Goal: Obtain resource: Download file/media

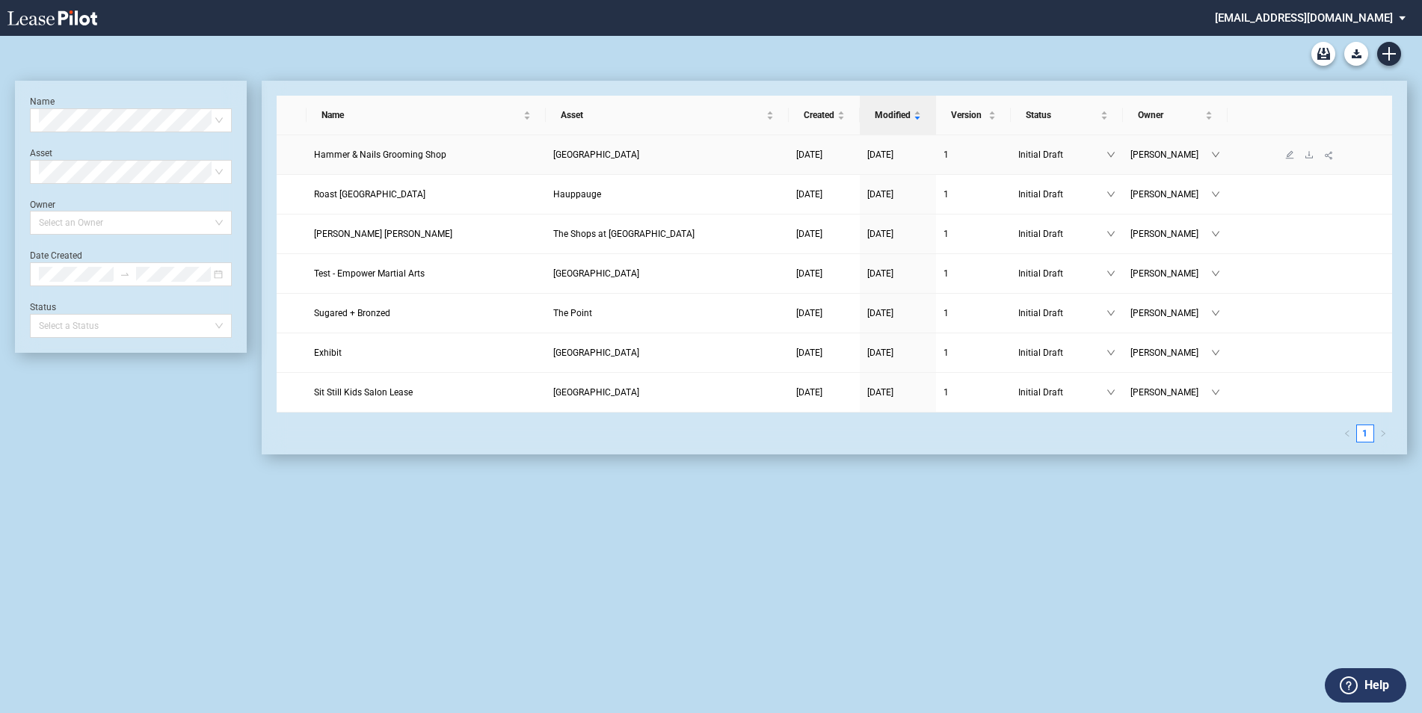
click at [431, 155] on span "Hammer & Nails Grooming Shop" at bounding box center [380, 154] width 132 height 10
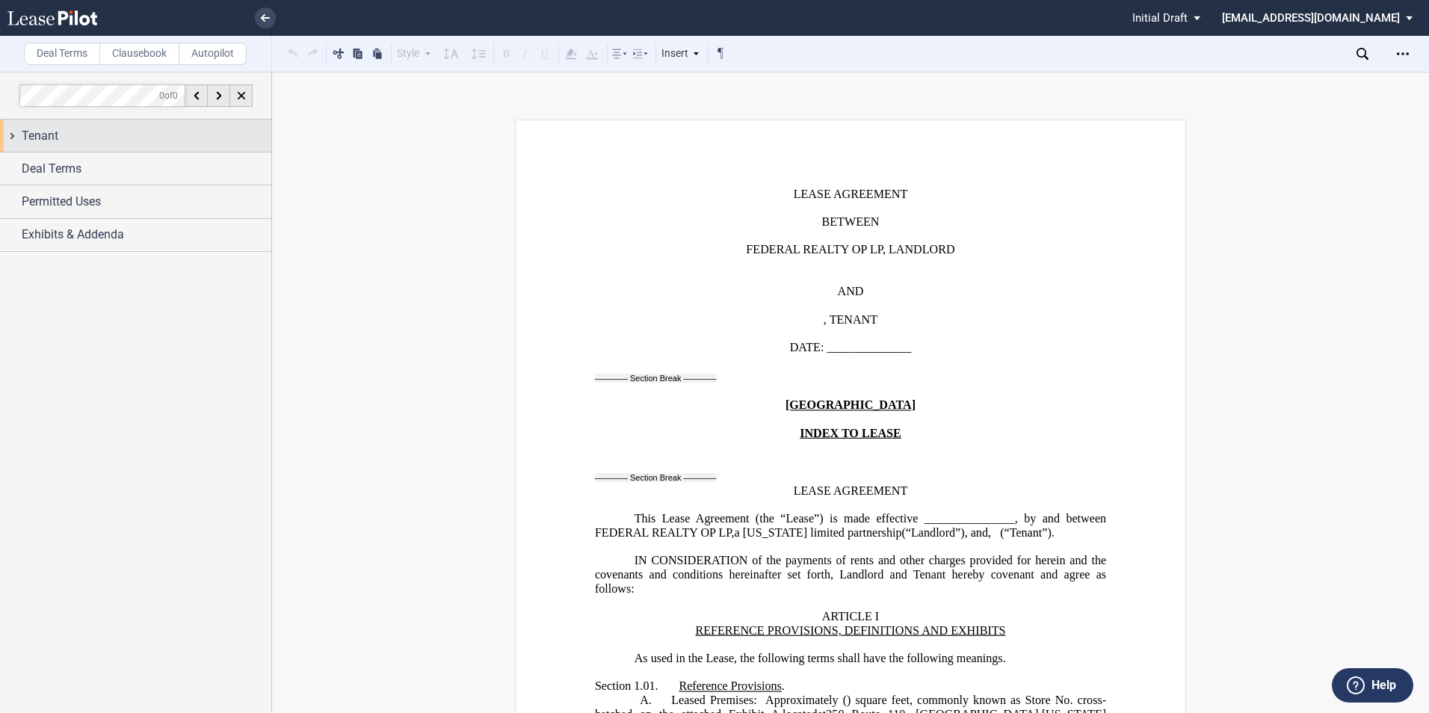
click at [13, 135] on div "Tenant" at bounding box center [135, 136] width 271 height 32
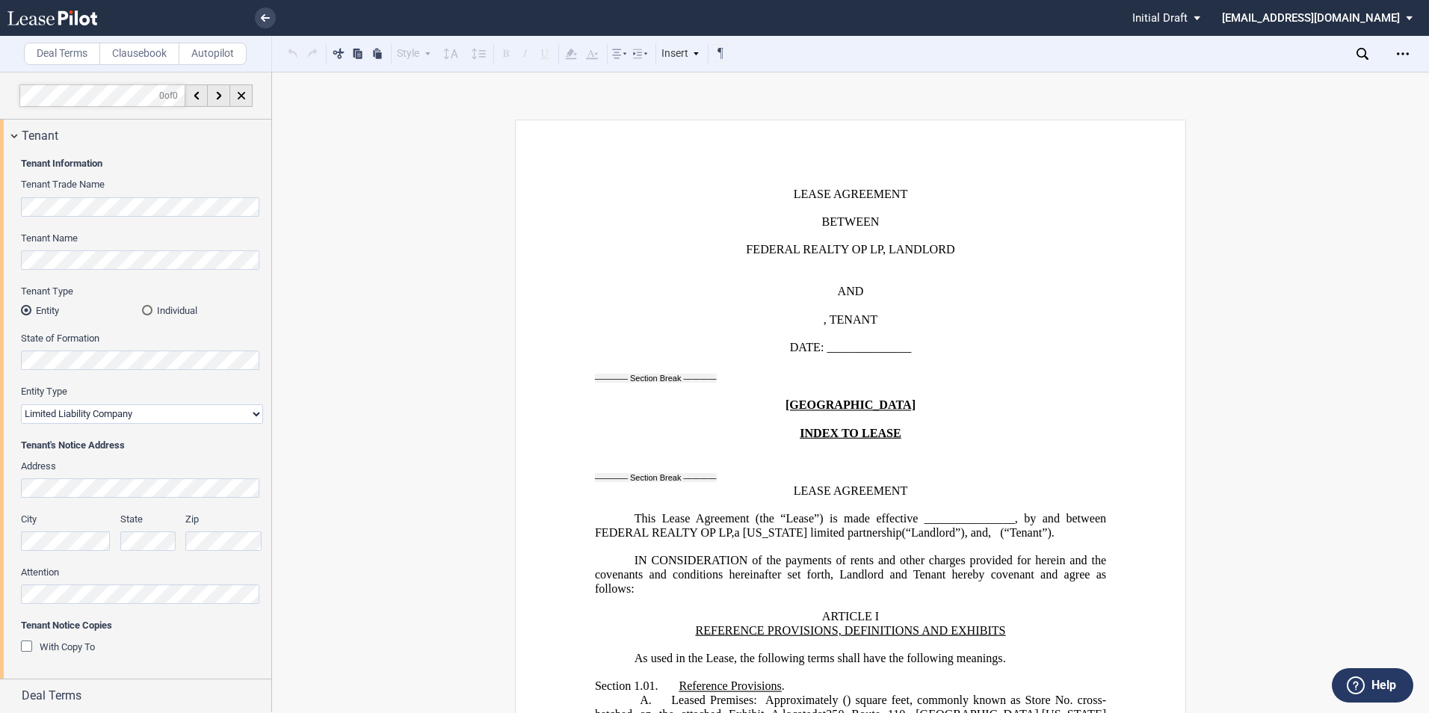
scroll to position [67, 0]
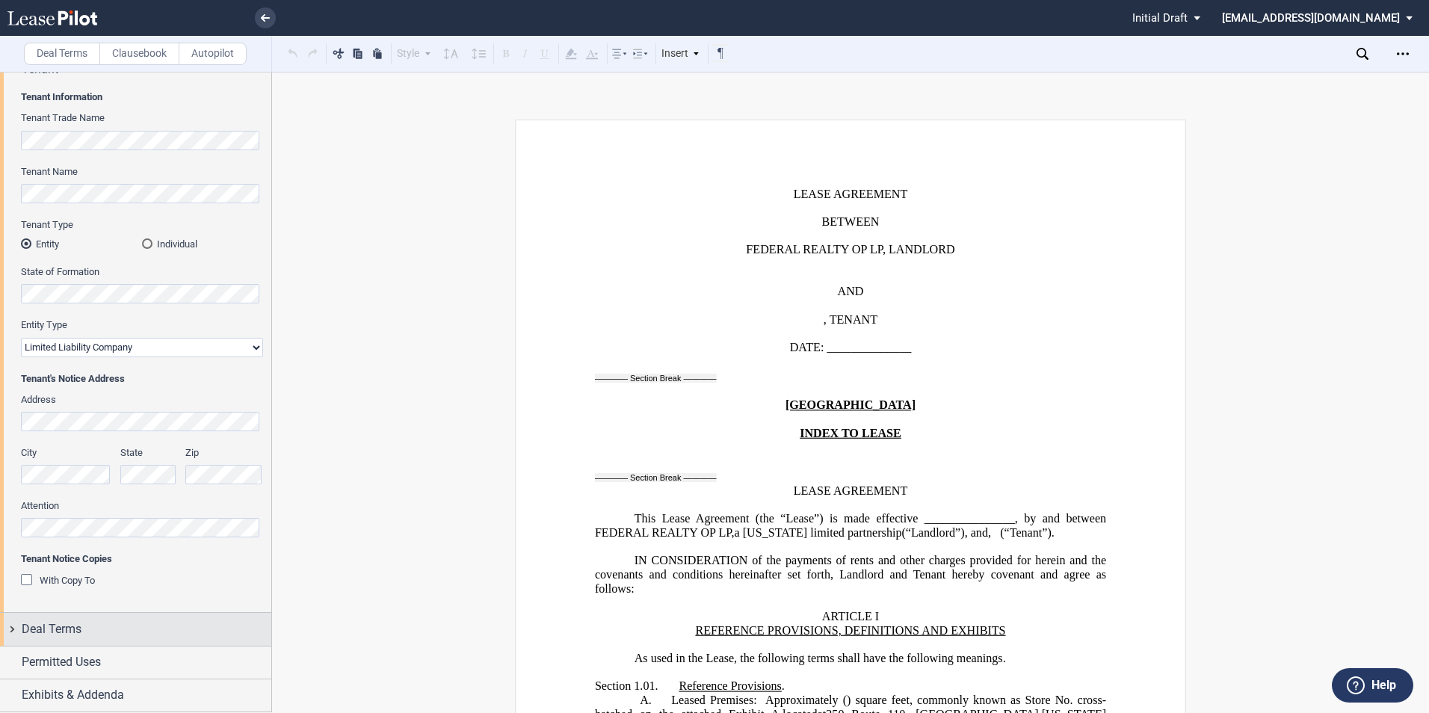
click at [13, 632] on div "Deal Terms" at bounding box center [135, 629] width 271 height 32
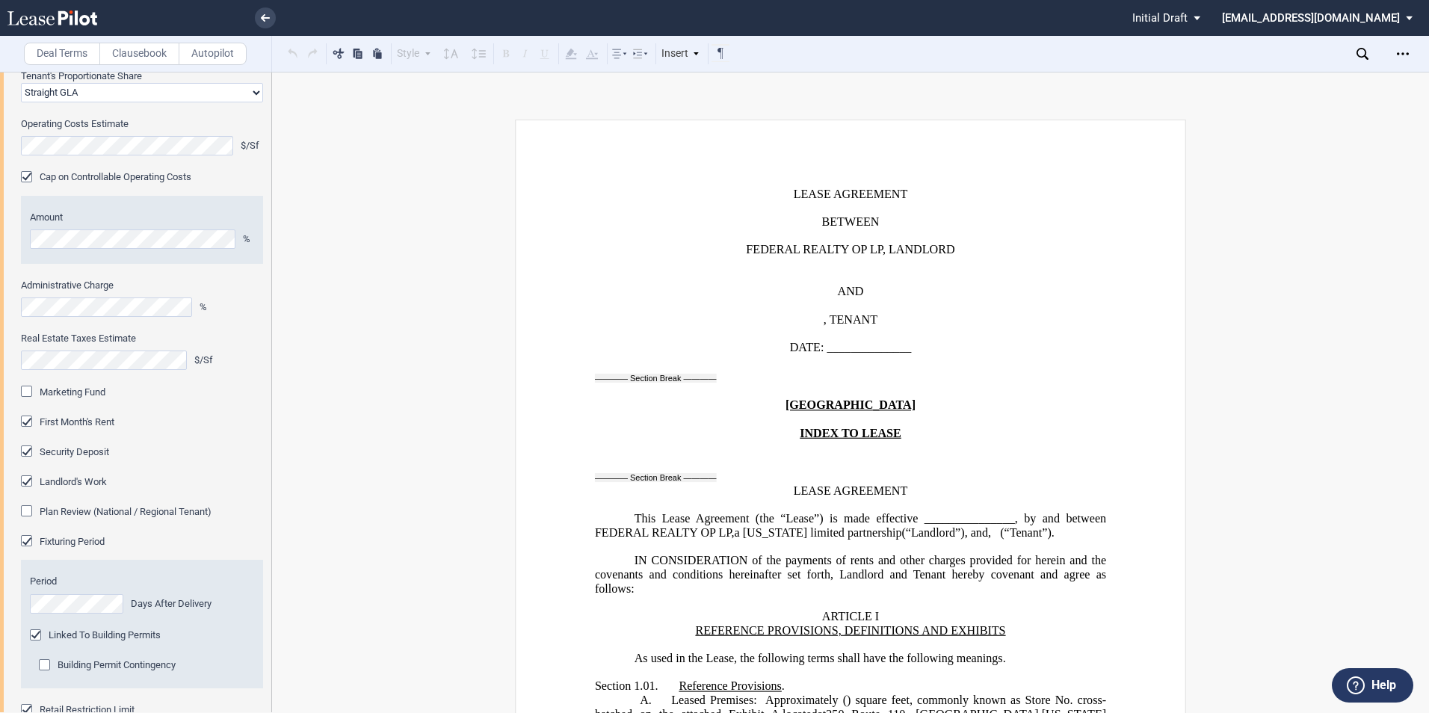
scroll to position [1263, 0]
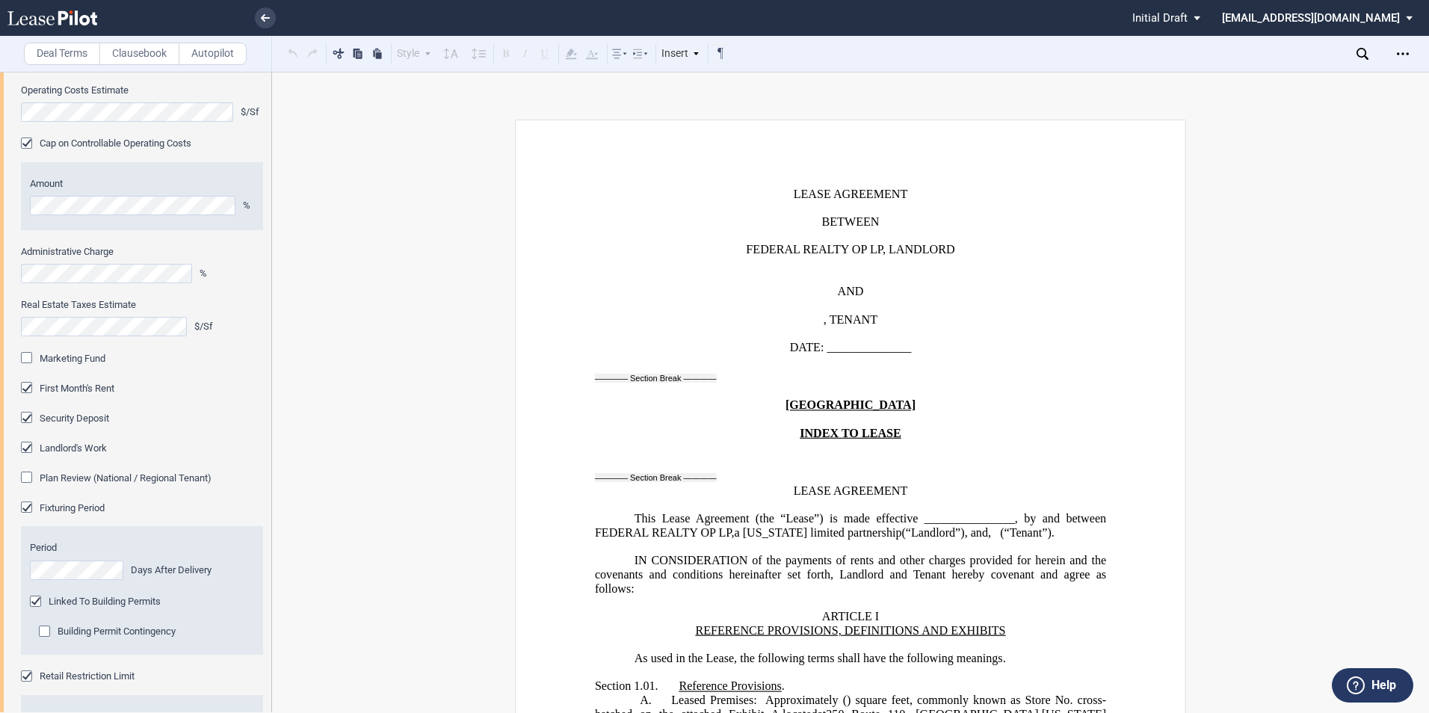
click at [45, 630] on div "Building Permit Contingency" at bounding box center [46, 633] width 15 height 15
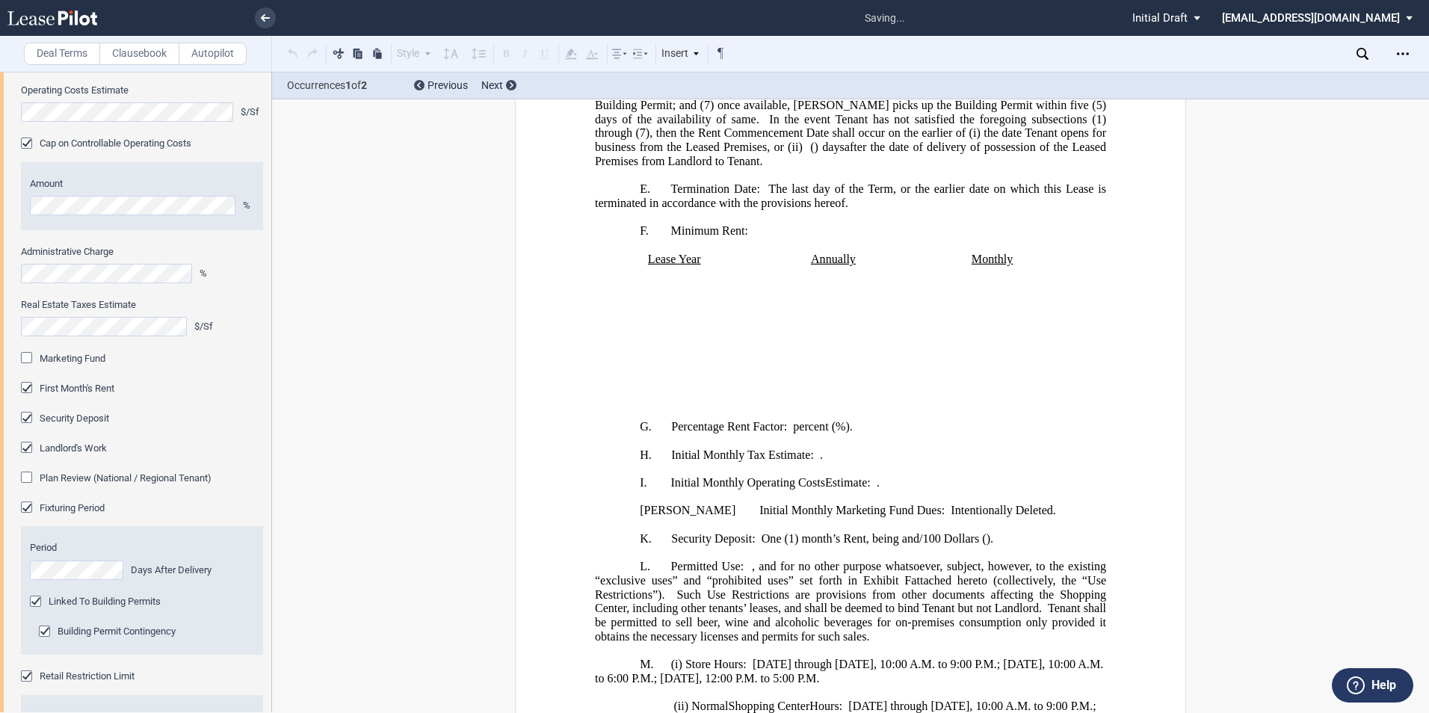
scroll to position [2242, 0]
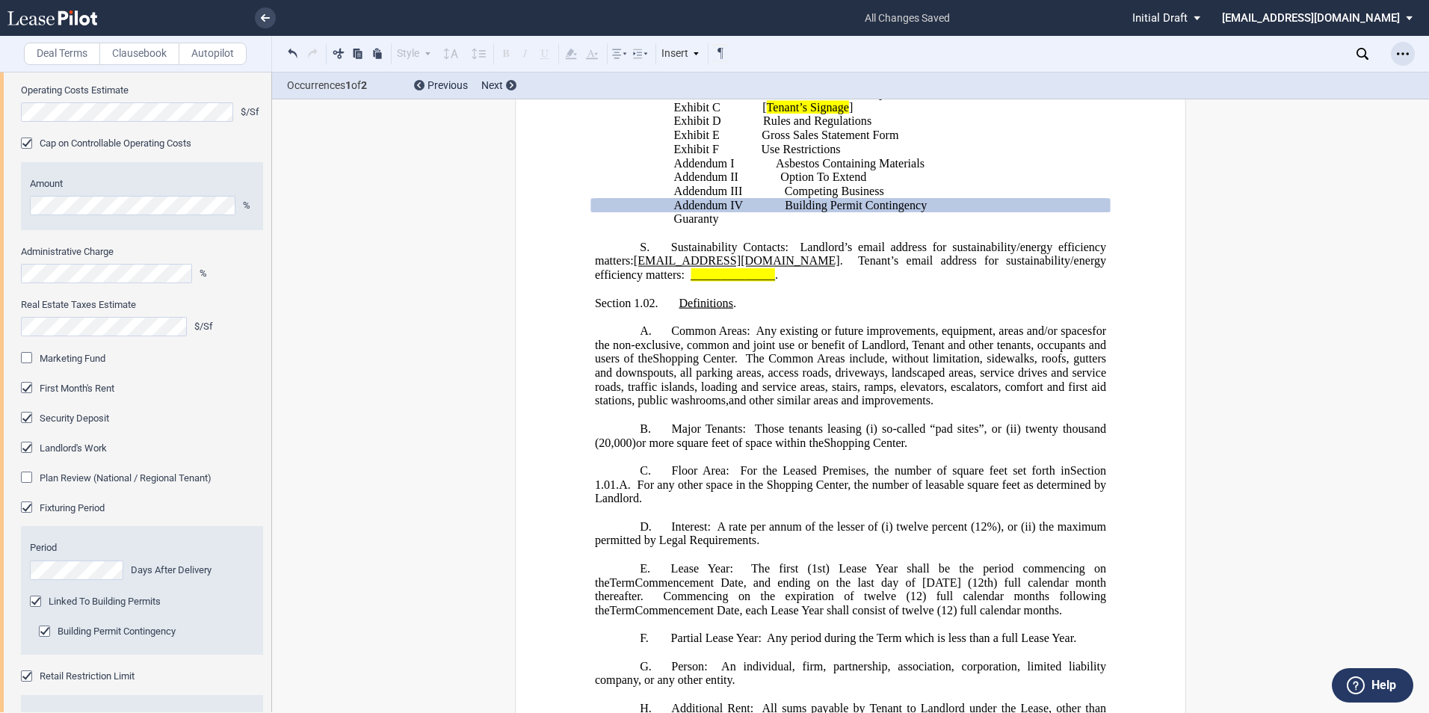
click at [1402, 57] on icon "Open Lease options menu" at bounding box center [1403, 54] width 12 height 12
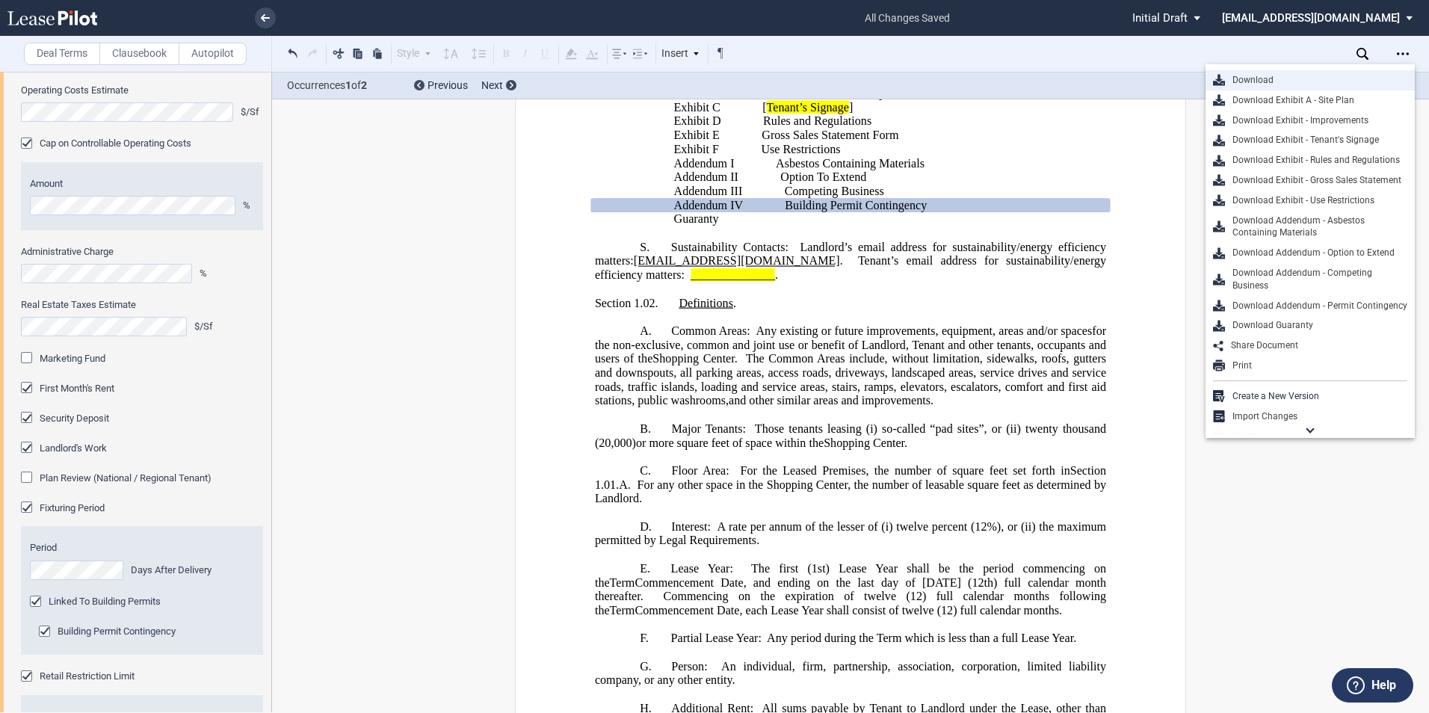
click at [1263, 81] on div "Download" at bounding box center [1316, 80] width 182 height 13
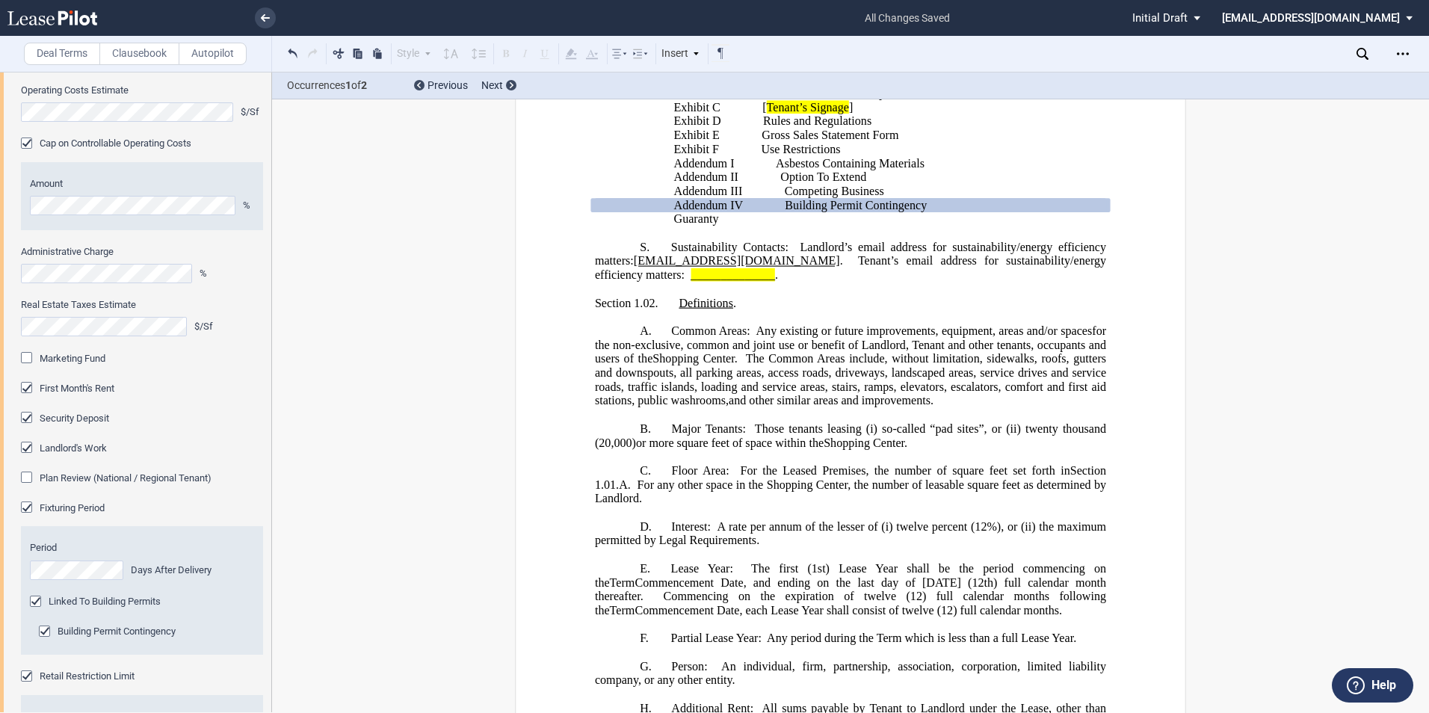
click at [910, 0] on html ".bocls-1{fill:#26354a;fill-rule:evenodd} Loading... × all changes saved Pending…" at bounding box center [714, 356] width 1429 height 713
click at [868, 0] on html ".bocls-1{fill:#26354a;fill-rule:evenodd} Loading... × all changes saved Pending…" at bounding box center [714, 356] width 1429 height 713
drag, startPoint x: 227, startPoint y: 13, endPoint x: 282, endPoint y: -10, distance: 59.3
click at [282, 0] on html ".bocls-1{fill:#26354a;fill-rule:evenodd} Loading... × all changes saved Pending…" at bounding box center [714, 356] width 1429 height 713
